Goal: Task Accomplishment & Management: Use online tool/utility

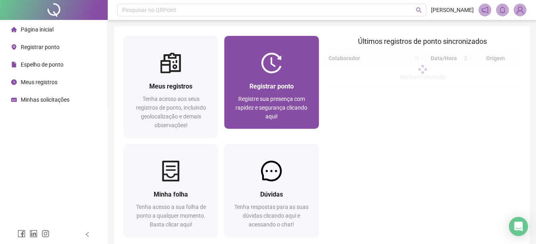
click at [275, 71] on img at bounding box center [271, 63] width 21 height 21
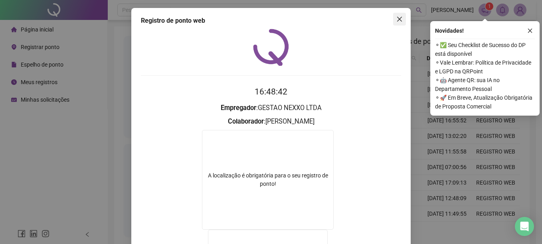
click at [399, 20] on icon "close" at bounding box center [399, 19] width 6 height 6
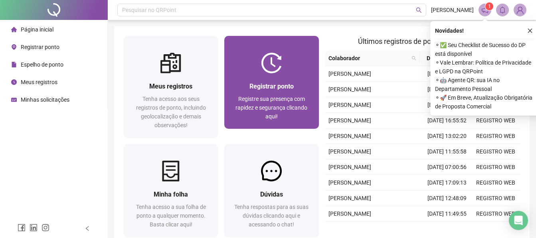
click at [292, 71] on div at bounding box center [271, 63] width 94 height 21
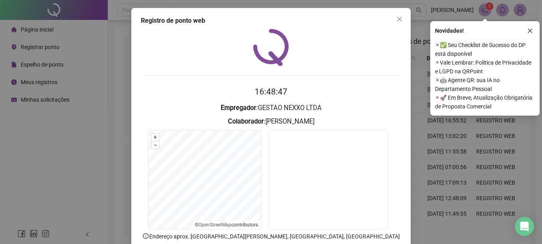
drag, startPoint x: 527, startPoint y: 30, endPoint x: 533, endPoint y: 21, distance: 11.0
click at [531, 25] on div "Novidades ! ⚬ ✅ Seu Checklist de Sucesso do DP está disponível ⚬ Vale Lembrar: …" at bounding box center [484, 68] width 109 height 95
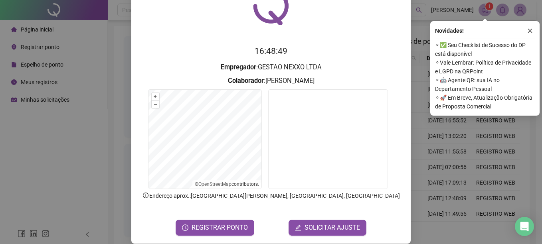
scroll to position [50, 0]
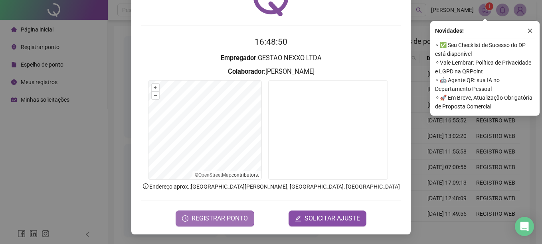
click at [202, 223] on span "REGISTRAR PONTO" at bounding box center [220, 219] width 56 height 10
